Goal: Navigation & Orientation: Find specific page/section

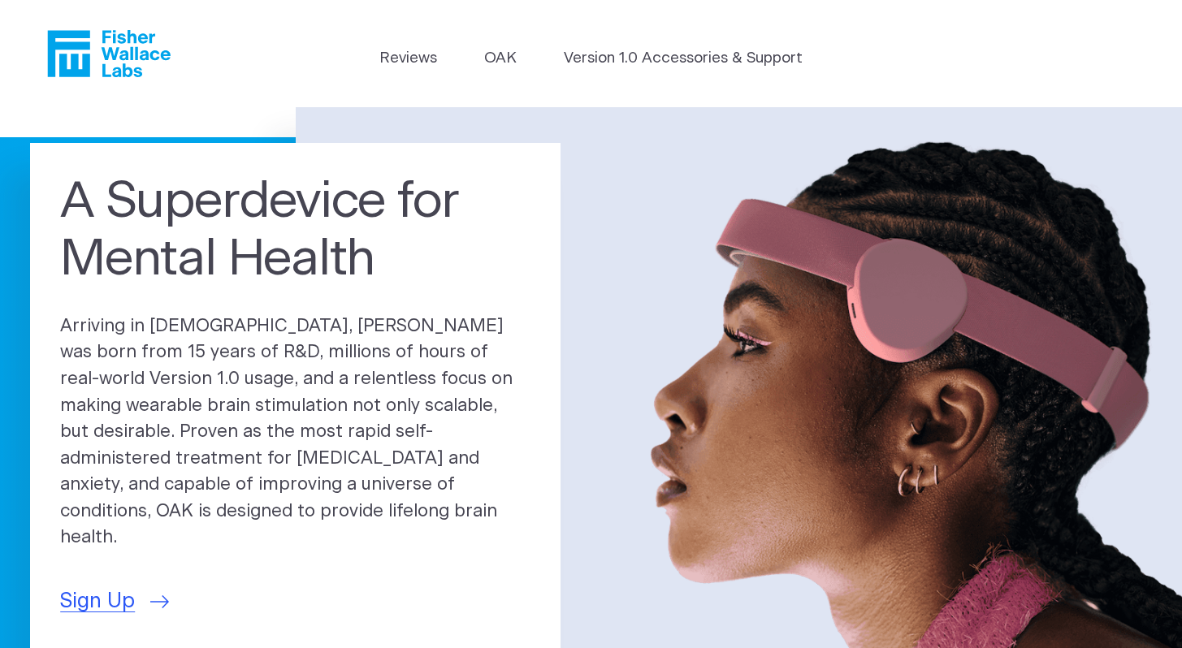
scroll to position [2, 0]
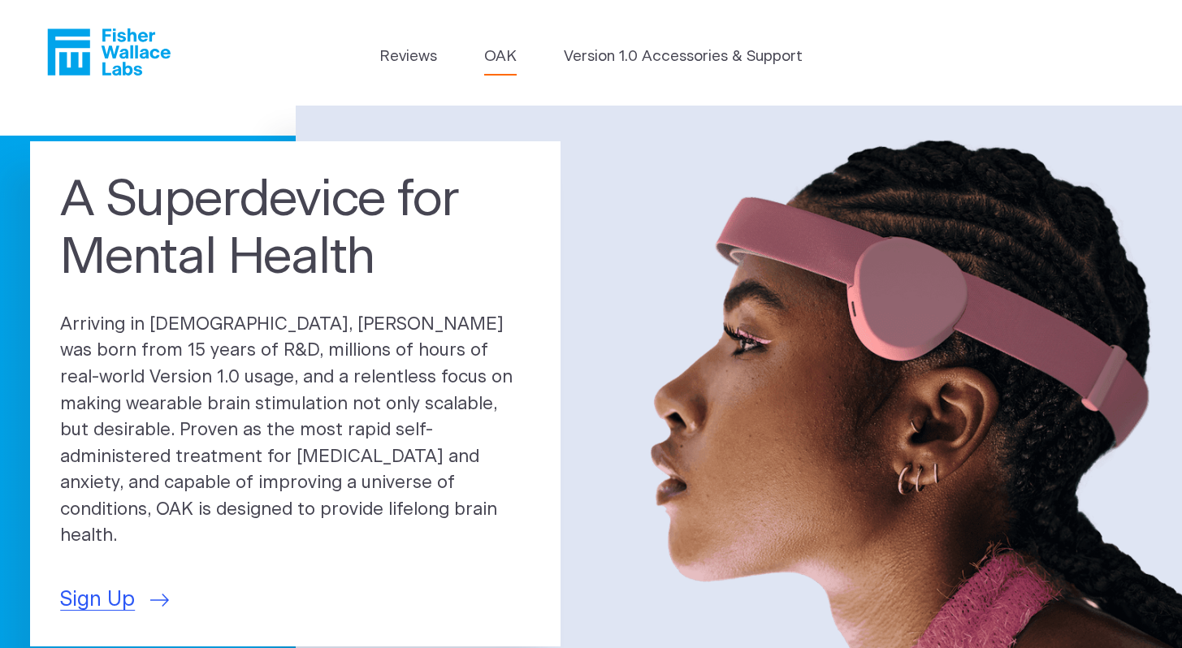
click at [501, 53] on link "OAK" at bounding box center [500, 57] width 33 height 23
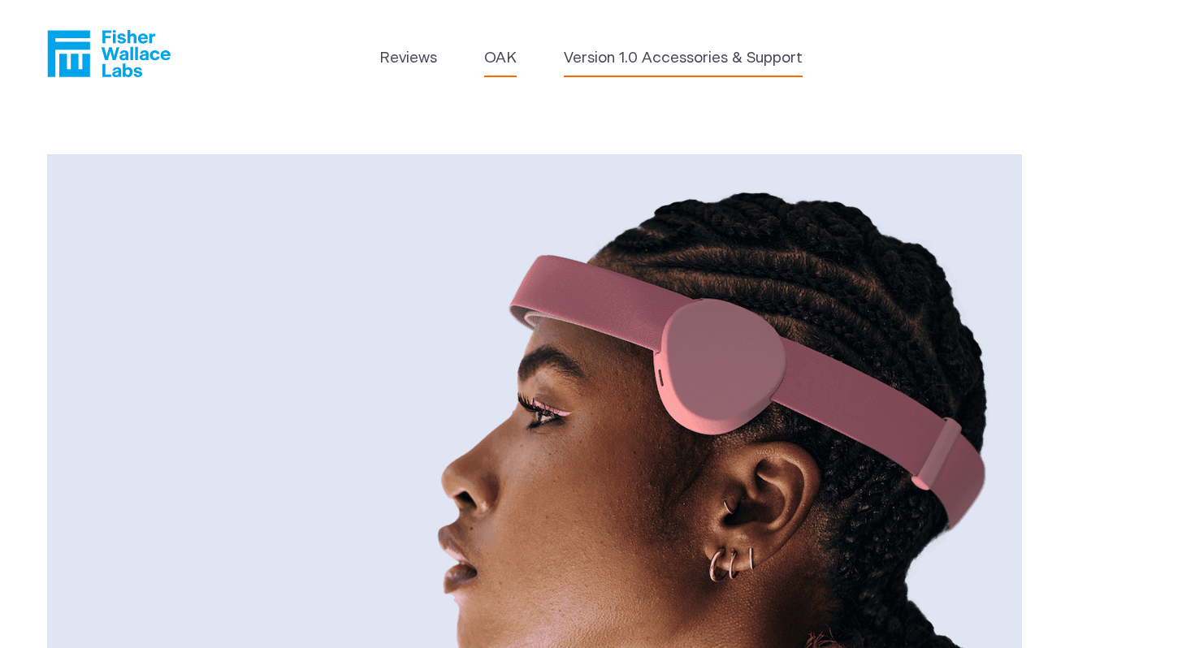
click at [679, 57] on link "Version 1.0 Accessories & Support" at bounding box center [683, 58] width 239 height 23
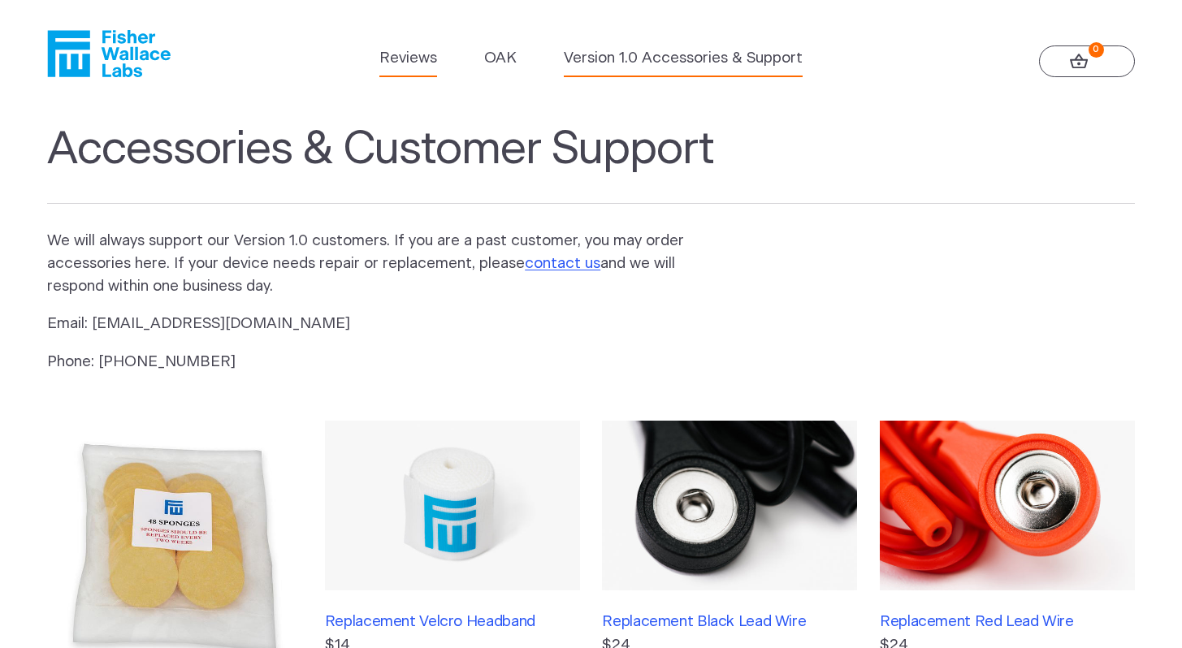
click at [397, 59] on link "Reviews" at bounding box center [408, 58] width 58 height 23
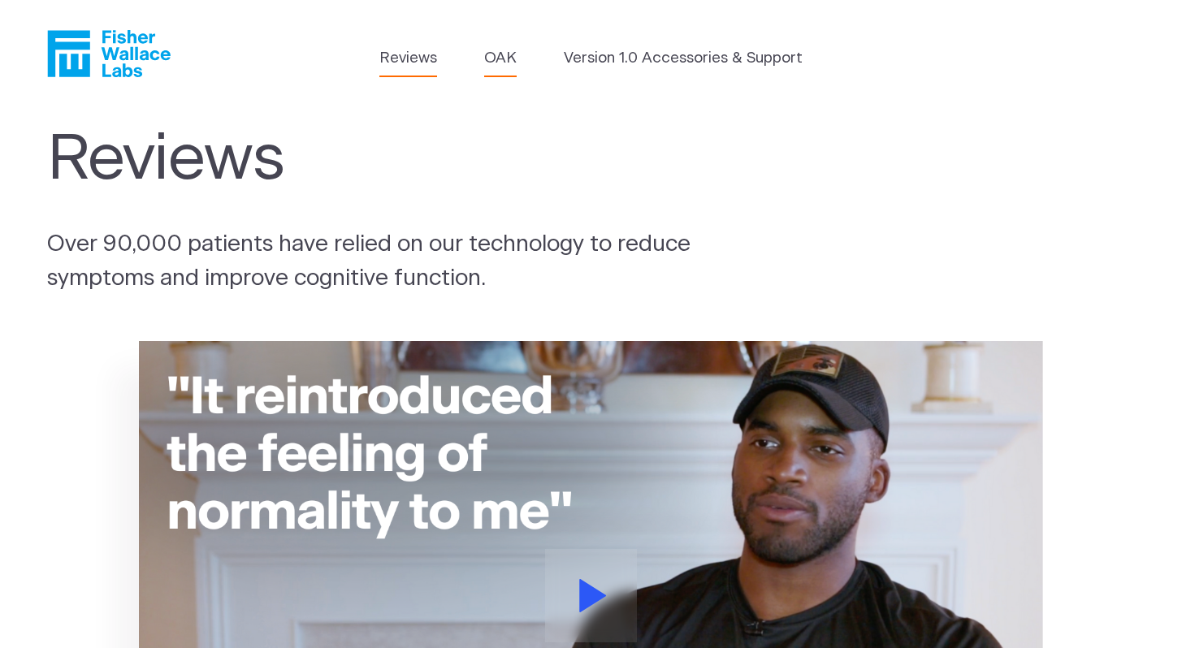
click at [501, 57] on link "OAK" at bounding box center [500, 58] width 33 height 23
